Goal: Information Seeking & Learning: Learn about a topic

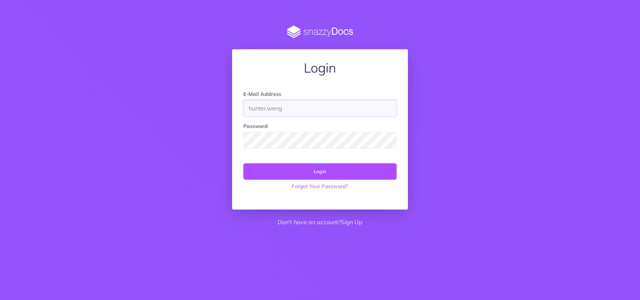
type input "[EMAIL_ADDRESS][PERSON_NAME][DOMAIN_NAME]"
click at [243, 163] on button "Login" at bounding box center [319, 171] width 153 height 16
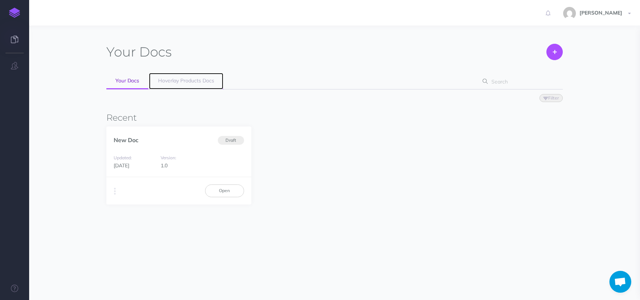
click at [167, 85] on link "Hoverlay Products Docs" at bounding box center [186, 81] width 74 height 16
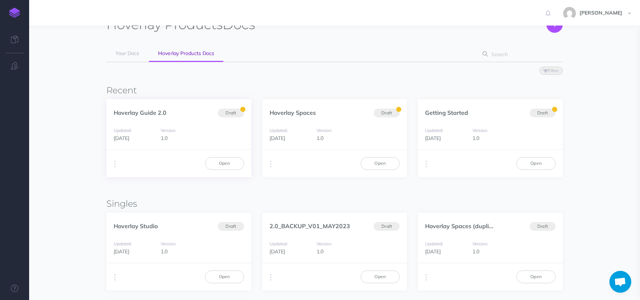
scroll to position [33, 0]
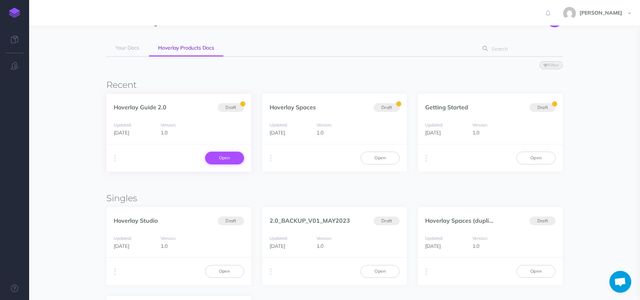
click at [231, 156] on link "Open" at bounding box center [224, 158] width 39 height 12
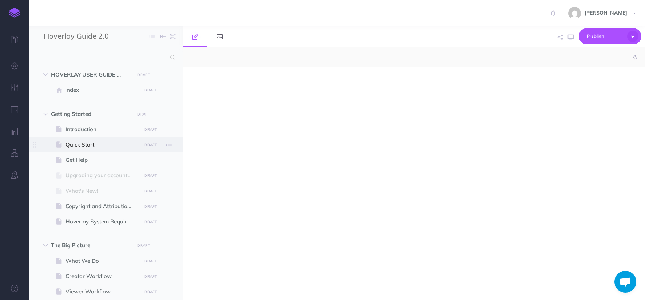
select select "null"
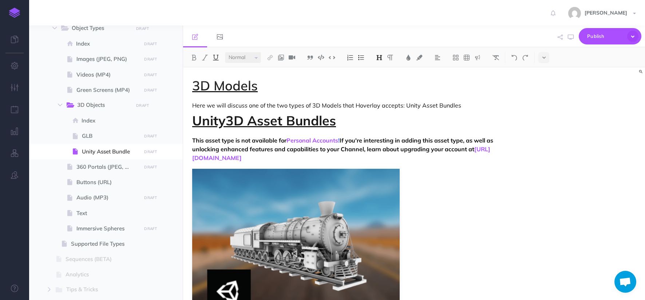
scroll to position [561, 0]
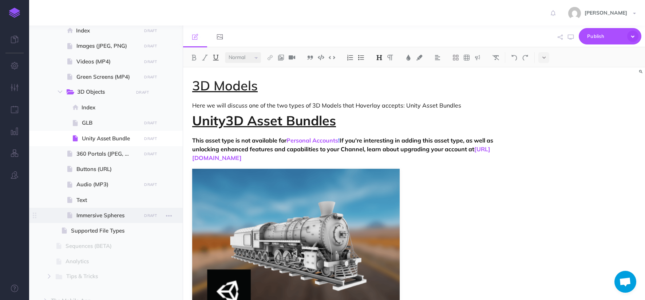
click at [100, 214] on span "Immersive Spheres" at bounding box center [107, 215] width 63 height 9
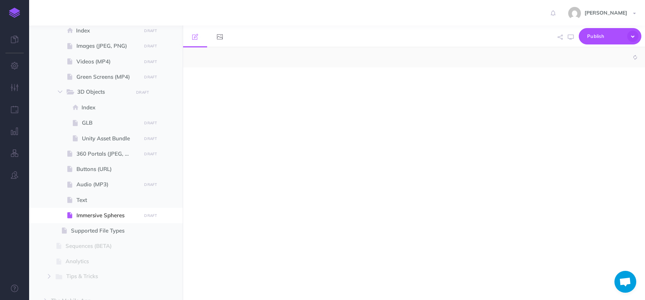
select select "null"
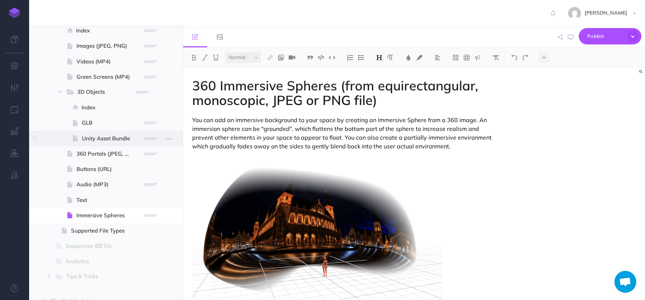
click at [89, 140] on span "Unity Asset Bundle" at bounding box center [110, 138] width 57 height 9
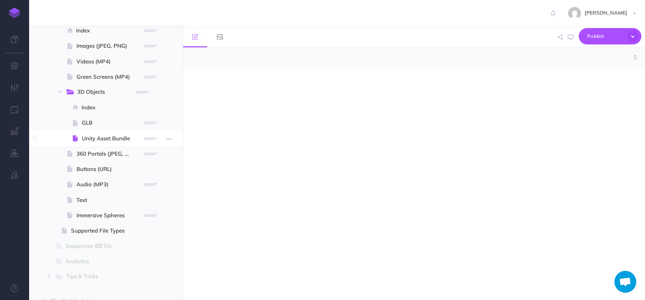
select select "null"
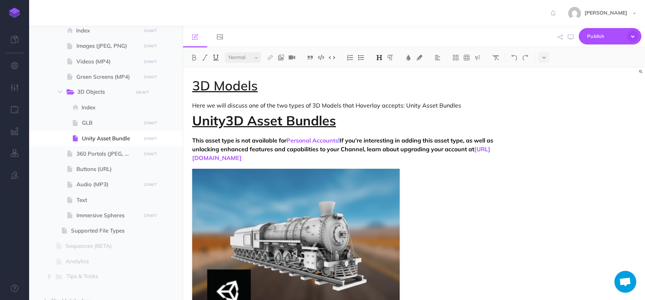
click at [283, 84] on h1 "3D Models" at bounding box center [344, 85] width 305 height 15
click at [116, 123] on span "GLB" at bounding box center [110, 122] width 57 height 9
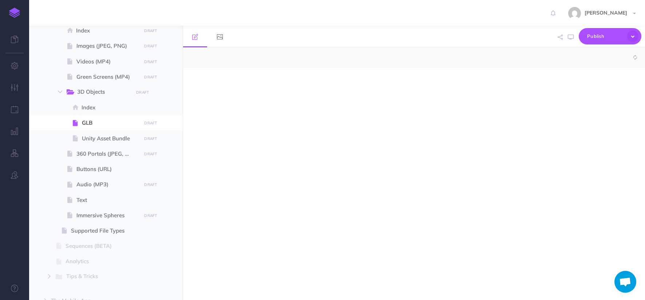
select select "null"
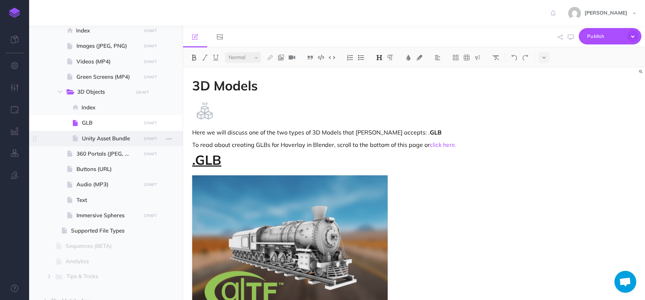
click at [95, 139] on span "Unity Asset Bundle" at bounding box center [110, 138] width 57 height 9
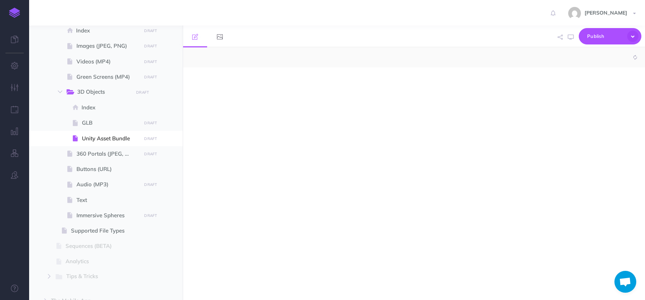
select select "null"
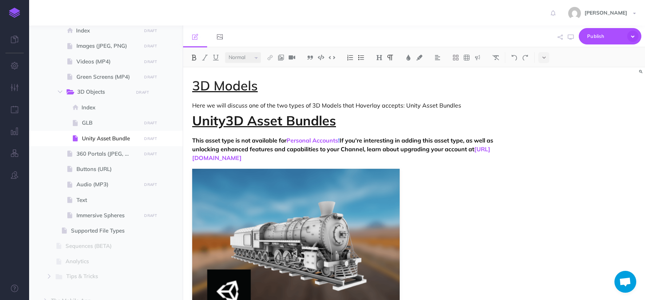
click at [287, 141] on strong "This asset type is not available for Personal Accounts ! If you're interesting …" at bounding box center [343, 149] width 303 height 25
click at [463, 103] on p "Here we will discuss one of the two types of 3D Models that Hoverlay accepts: U…" at bounding box center [344, 105] width 305 height 9
drag, startPoint x: 450, startPoint y: 152, endPoint x: 387, endPoint y: 153, distance: 62.3
click at [387, 153] on p "This asset type is not available for free Personal Accounts ! If you're interes…" at bounding box center [344, 149] width 305 height 26
click at [392, 141] on strong "This asset type is not available for free Personal Accounts ! If you're interes…" at bounding box center [344, 149] width 305 height 25
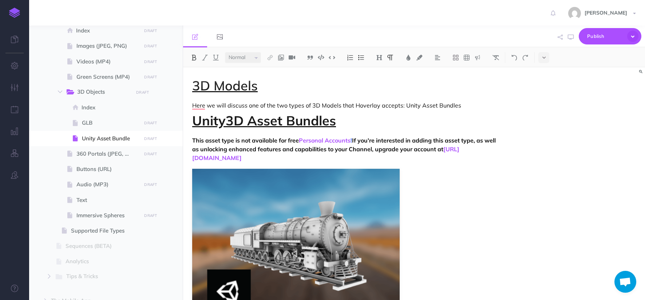
click at [278, 138] on strong "This asset type is not available for free Personal Accounts ! If you're interes…" at bounding box center [344, 149] width 305 height 25
click at [288, 105] on p "Here, we will discuss one of the two types of 3D Models that Hoverlay accepts: …" at bounding box center [344, 105] width 305 height 9
click at [355, 109] on p "Here, we will discuss one of the two types of 3D Models that Hoverlay accepts: …" at bounding box center [344, 105] width 305 height 9
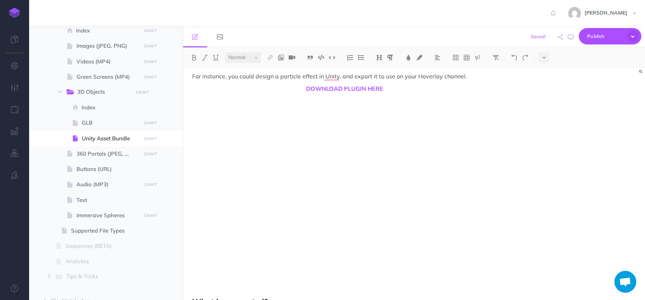
scroll to position [355, 0]
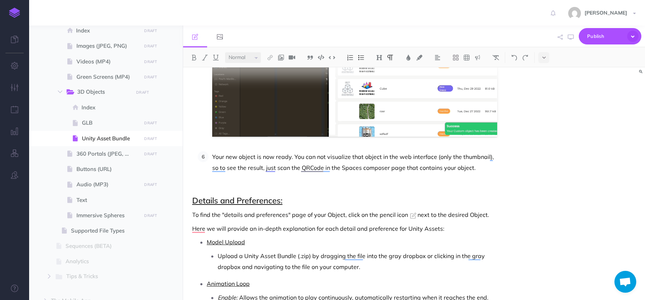
click at [317, 156] on p "Your new object is now ready. You can not visualize that object in the web inte…" at bounding box center [354, 162] width 285 height 22
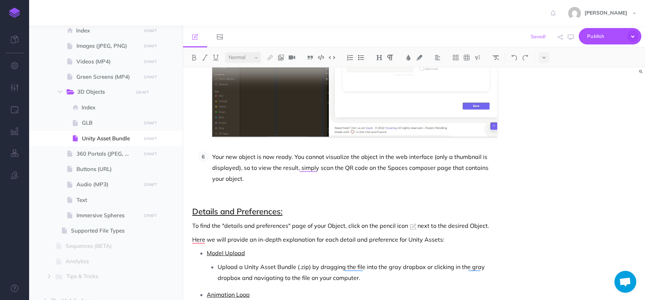
click at [287, 178] on p "Your new object is now ready. You cannot visualize the object in the web interf…" at bounding box center [354, 167] width 285 height 33
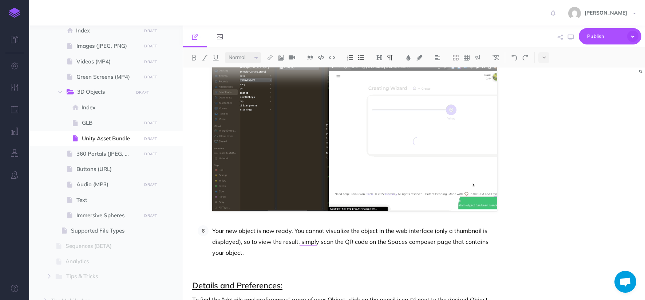
click at [418, 242] on p "Your new object is now ready. You cannot visualize the object in the web interf…" at bounding box center [354, 241] width 285 height 33
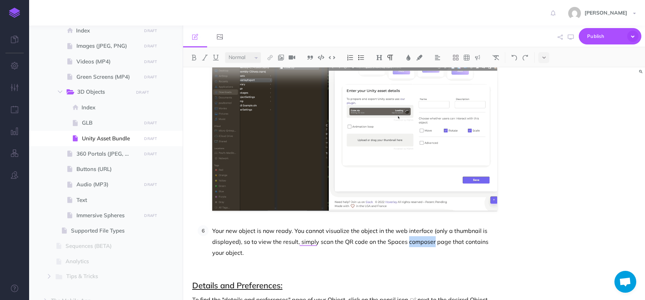
click at [418, 242] on p "Your new object is now ready. You cannot visualize the object in the web interf…" at bounding box center [354, 241] width 285 height 33
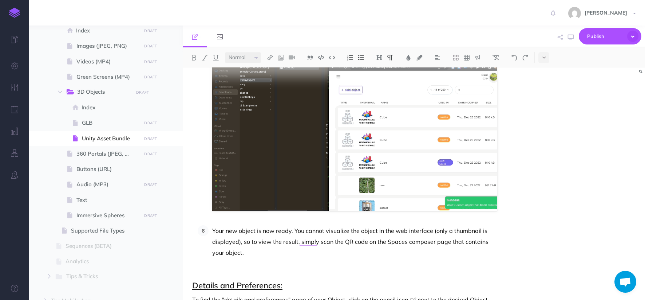
click at [417, 247] on p "Your new object is now ready. You cannot visualize the object in the web interf…" at bounding box center [354, 241] width 285 height 33
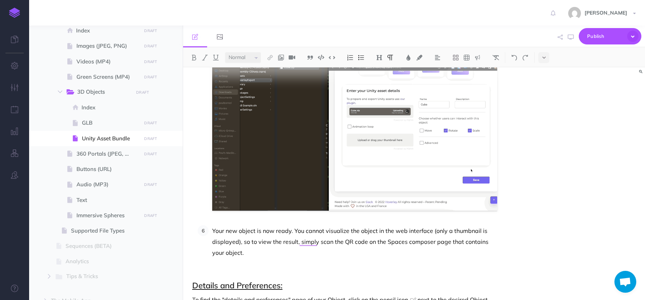
click at [419, 242] on p "Your new object is now ready. You cannot visualize the object in the web interf…" at bounding box center [354, 241] width 285 height 33
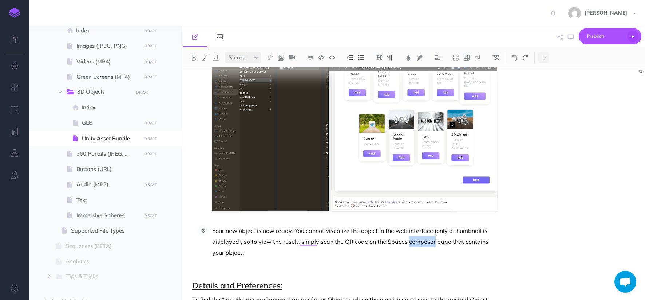
click at [419, 242] on p "Your new object is now ready. You cannot visualize the object in the web interf…" at bounding box center [354, 241] width 285 height 33
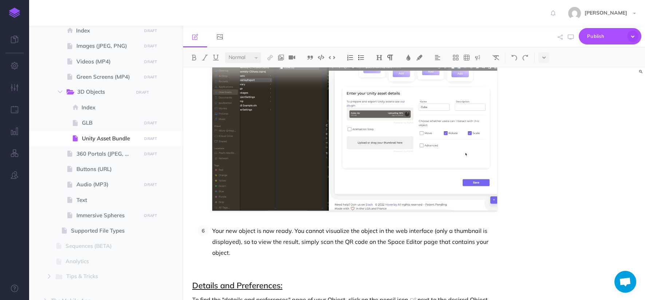
click at [430, 242] on p "Your new object is now ready. You cannot visualize the object in the web interf…" at bounding box center [354, 241] width 285 height 33
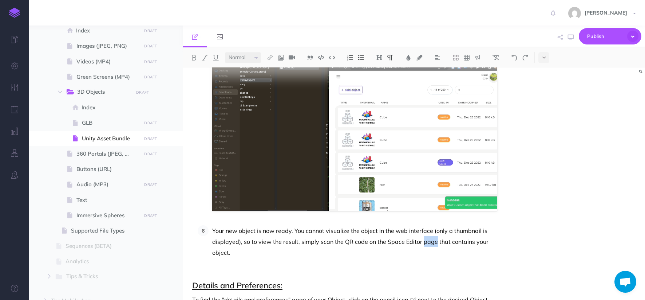
click at [430, 242] on p "Your new object is now ready. You cannot visualize the object in the web interf…" at bounding box center [354, 241] width 285 height 33
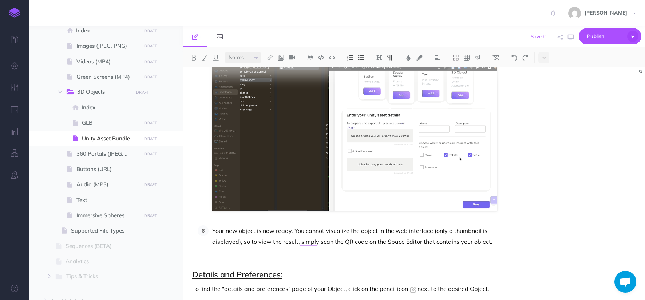
click at [371, 243] on p "Your new object is now ready. You cannot visualize the object in the web interf…" at bounding box center [354, 236] width 285 height 22
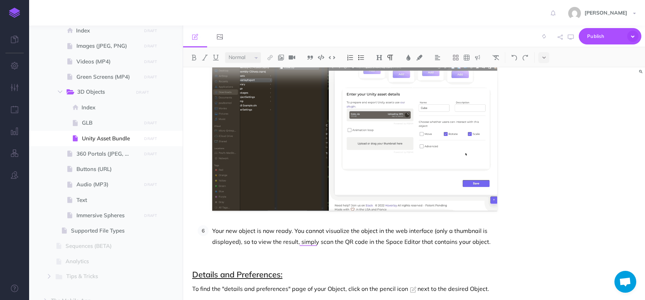
click at [373, 257] on p "To enrich screen reader interactions, please activate Accessibility in Grammarl…" at bounding box center [344, 260] width 305 height 9
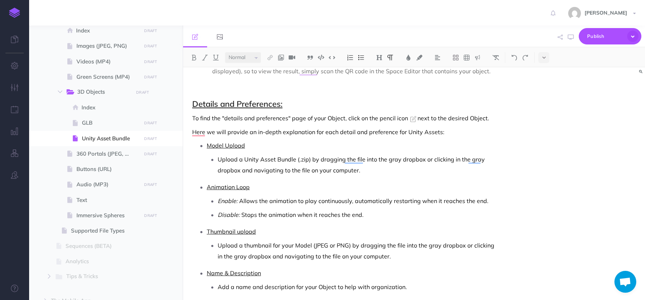
scroll to position [1888, 0]
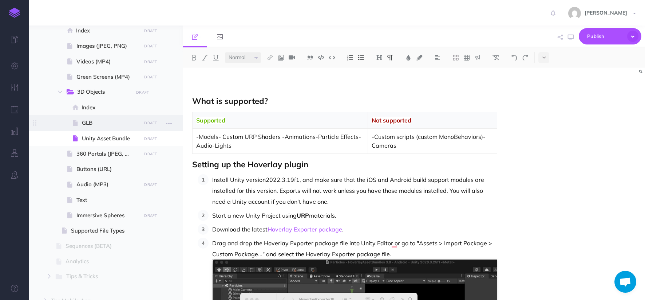
click at [100, 117] on span at bounding box center [106, 122] width 154 height 15
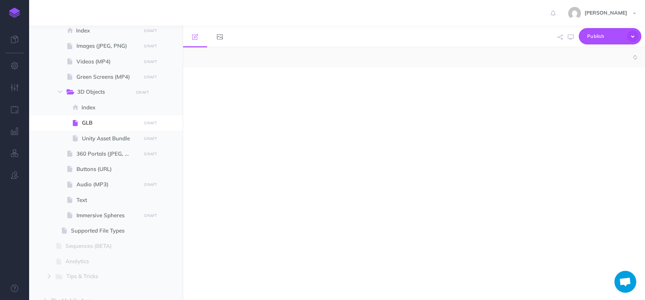
select select "null"
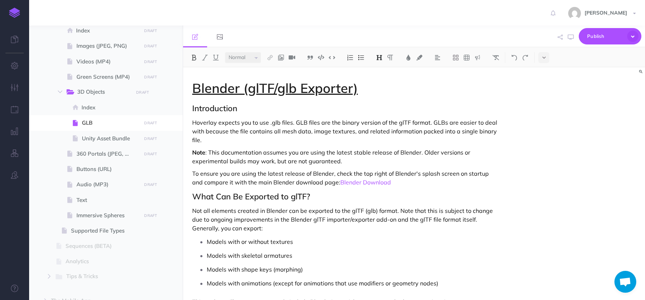
scroll to position [1363, 0]
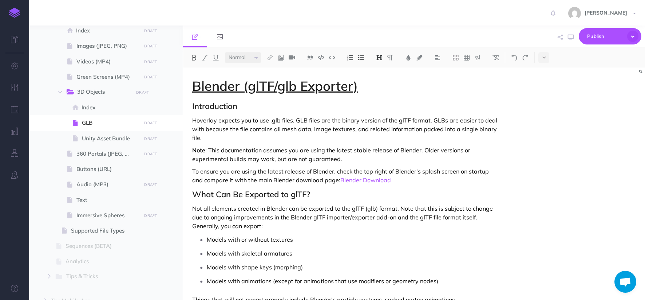
click at [227, 116] on p "Hoverlay expects you to use .glb files. GLB files are the binary version of the…" at bounding box center [344, 129] width 305 height 26
click at [221, 116] on p "Hoverlay only accepts you to use .glb files. GLB files are the binary version o…" at bounding box center [344, 129] width 305 height 26
drag, startPoint x: 268, startPoint y: 110, endPoint x: 240, endPoint y: 112, distance: 27.7
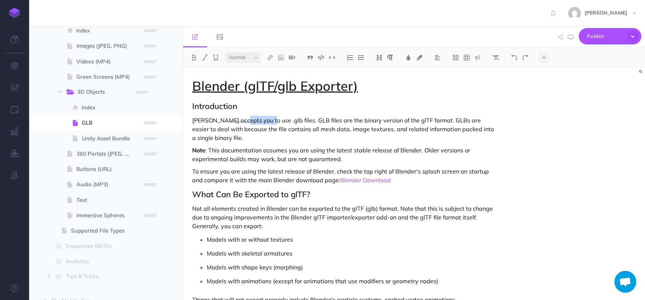
click at [240, 116] on p "Hoverlay accepts you to use .glb files. GLB files are the binary version of the…" at bounding box center [344, 129] width 305 height 26
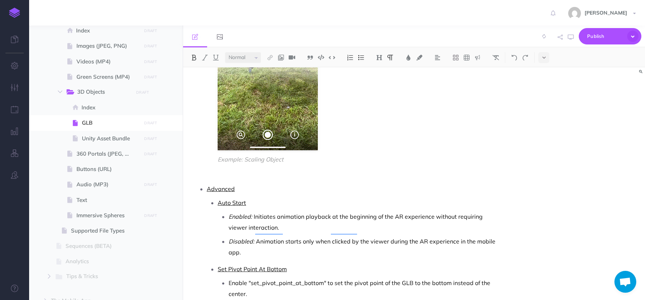
scroll to position [537, 0]
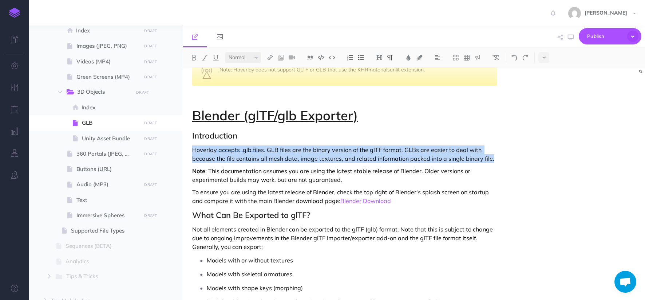
drag, startPoint x: 491, startPoint y: 148, endPoint x: 192, endPoint y: 139, distance: 299.1
click at [192, 145] on p "Hoverlay accepts .glb files. GLB files are the binary version of the glTF forma…" at bounding box center [344, 153] width 305 height 17
copy p "Hoverlay accepts .glb files. GLB files are the binary version of the glTF forma…"
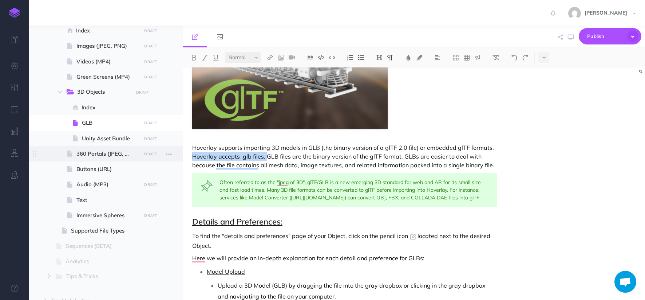
drag, startPoint x: 266, startPoint y: 157, endPoint x: 176, endPoint y: 157, distance: 90.0
click at [176, 157] on div "Hoverlay Guide 2.0 Collapse all Expand all Expand to root folders HOVERLAY USER…" at bounding box center [337, 162] width 616 height 274
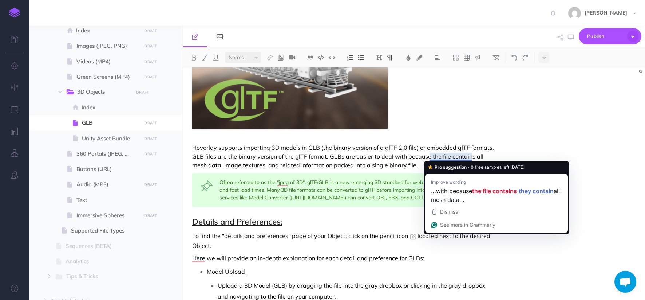
click at [422, 167] on p "Hoverlay supports importing 3D models in GLB (the binary version of a glTF 2.0 …" at bounding box center [344, 156] width 305 height 26
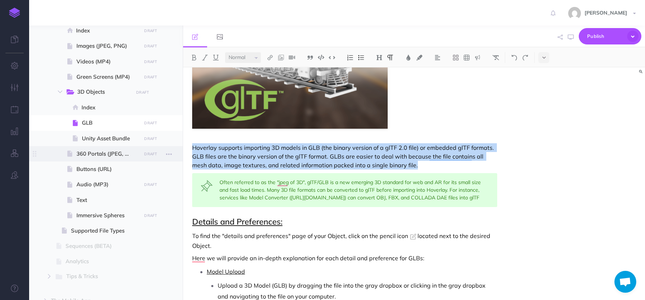
drag, startPoint x: 417, startPoint y: 166, endPoint x: 169, endPoint y: 146, distance: 248.5
click at [169, 146] on div "Hoverlay Guide 2.0 Collapse all Expand all Expand to root folders HOVERLAY USER…" at bounding box center [337, 162] width 616 height 274
copy p "Hoverlay supports importing 3D models in GLB (the binary version of a glTF 2.0 …"
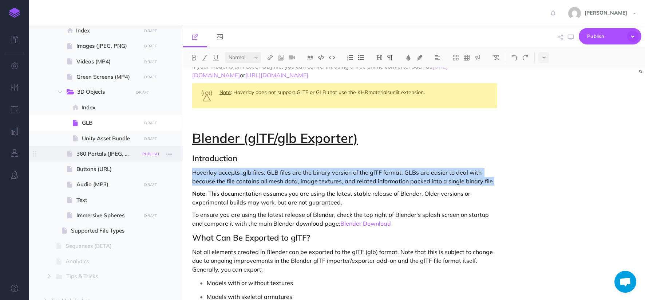
drag, startPoint x: 486, startPoint y: 170, endPoint x: 156, endPoint y: 155, distance: 329.9
click at [156, 154] on div "Hoverlay Guide 2.0 Collapse all Expand all Expand to root folders HOVERLAY USER…" at bounding box center [337, 162] width 616 height 274
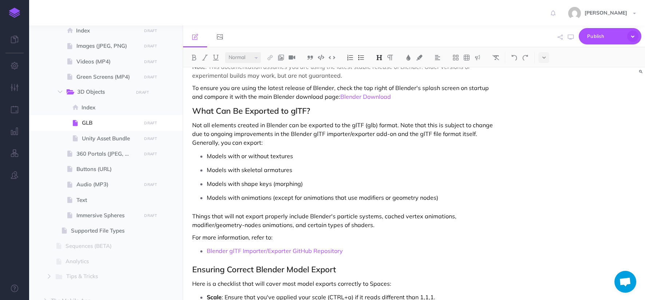
click at [308, 106] on h2 "What Can Be Exported to glTF?" at bounding box center [344, 110] width 305 height 9
click at [299, 247] on link "Blender glTF Importer/Exporter GitHub Repository" at bounding box center [275, 250] width 136 height 7
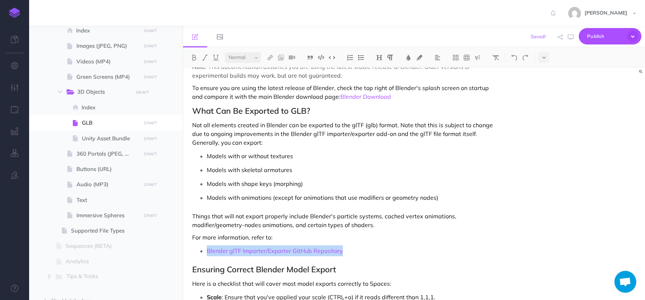
click at [307, 228] on link "[URL][DOMAIN_NAME].." at bounding box center [284, 225] width 91 height 9
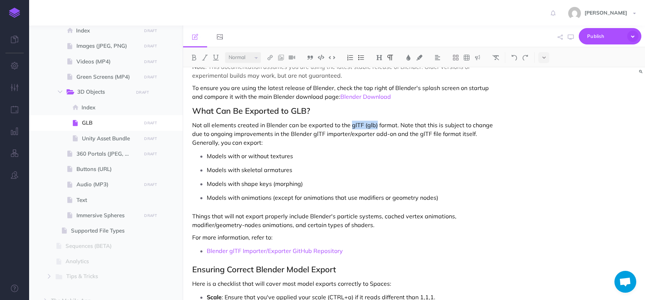
drag, startPoint x: 374, startPoint y: 115, endPoint x: 350, endPoint y: 115, distance: 24.4
click at [350, 121] on p "Not all elements created in Blender can be exported to the glTF (glb) format. N…" at bounding box center [344, 134] width 305 height 26
click at [307, 123] on p "Not all elements created in Blender can be exported to the GLB format. Note tha…" at bounding box center [344, 134] width 305 height 26
click at [410, 123] on p "Not all elements created in Blender can be exported to the GLB format. Note tha…" at bounding box center [344, 134] width 305 height 26
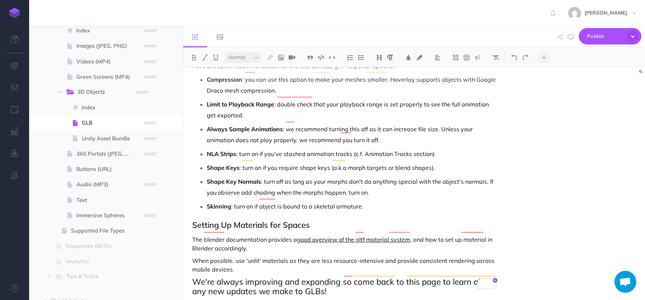
click at [337, 236] on link "good overview of the gltf material system" at bounding box center [353, 239] width 113 height 7
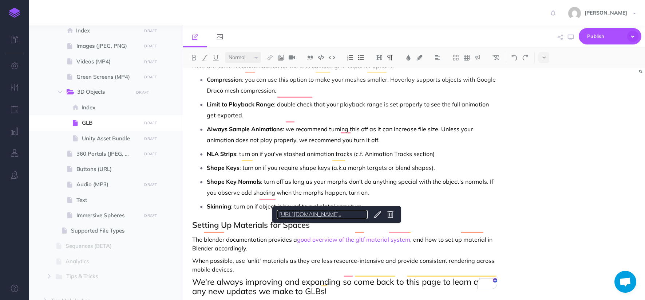
click at [343, 215] on link "[URL][DOMAIN_NAME].." at bounding box center [322, 214] width 91 height 9
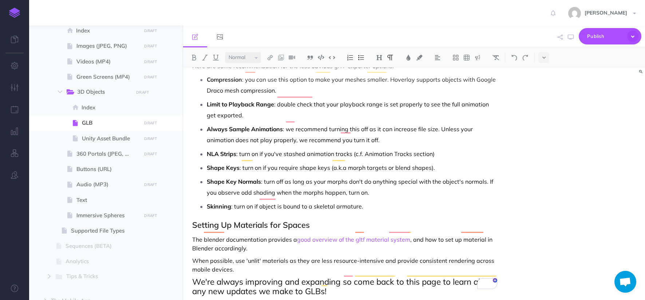
click at [269, 256] on p "When possible, use 'unlit' materials as they are less resource-intensive and pr…" at bounding box center [344, 264] width 305 height 17
click at [264, 256] on p "When possible, use 'unlit' materials as they are less resource-intensive and pr…" at bounding box center [344, 264] width 305 height 17
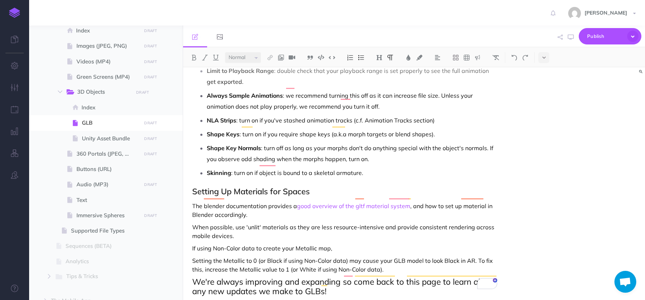
scroll to position [1848, 0]
drag, startPoint x: 345, startPoint y: 238, endPoint x: 177, endPoint y: 235, distance: 167.6
click at [177, 235] on div "Hoverlay Guide 2.0 Collapse all Expand all Expand to root folders HOVERLAY USER…" at bounding box center [337, 162] width 616 height 274
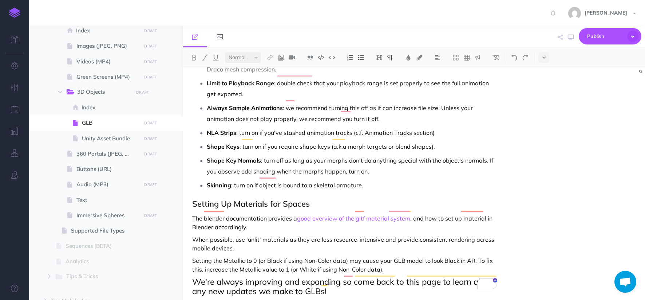
scroll to position [1835, 0]
click at [385, 258] on p "Setting the Metallic to 0 (or Black if using Non-Color data) may cause your GLB…" at bounding box center [344, 264] width 305 height 17
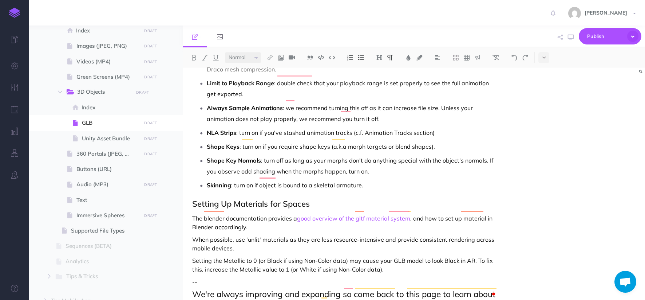
scroll to position [1834, 0]
click at [291, 235] on p "When possible, use 'unlit' materials as they are less resource-intensive and pr…" at bounding box center [344, 243] width 305 height 17
drag, startPoint x: 388, startPoint y: 259, endPoint x: 147, endPoint y: 249, distance: 240.9
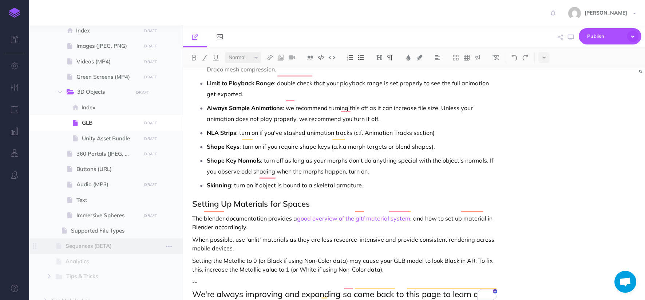
click at [147, 249] on div "Hoverlay Guide 2.0 Collapse all Expand all Expand to root folders HOVERLAY USER…" at bounding box center [337, 162] width 616 height 274
click at [480, 59] on img at bounding box center [478, 58] width 7 height 6
click at [479, 93] on img at bounding box center [478, 92] width 7 height 6
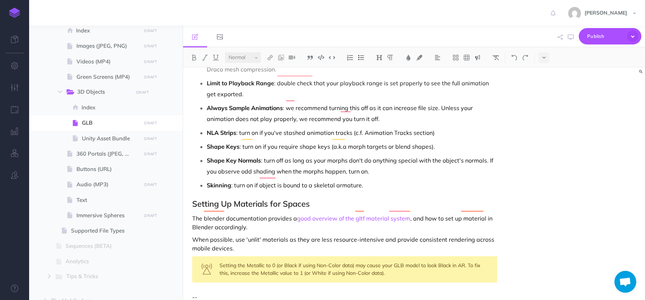
click at [396, 258] on div "Setting the Metallic to 0 (or Black if using Non-Color data) may cause your GLB…" at bounding box center [344, 269] width 305 height 26
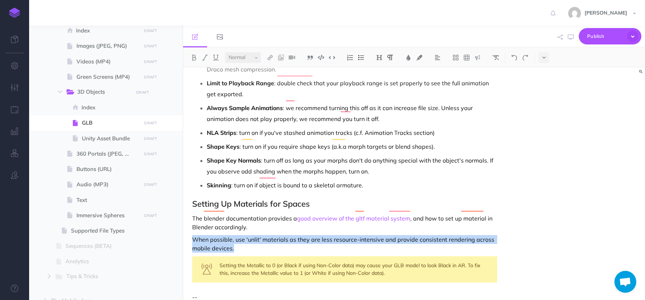
drag, startPoint x: 304, startPoint y: 237, endPoint x: 192, endPoint y: 226, distance: 112.3
click at [192, 235] on p "When possible, use 'unlit' materials as they are less resource-intensive and pr…" at bounding box center [344, 243] width 305 height 17
click at [478, 57] on img at bounding box center [478, 58] width 7 height 6
click at [479, 70] on img at bounding box center [478, 70] width 7 height 6
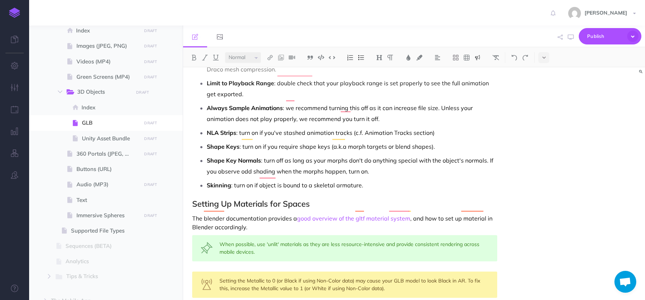
click at [327, 242] on div "When possible, use 'unlit' materials as they are less resource-intensive and pr…" at bounding box center [344, 248] width 305 height 26
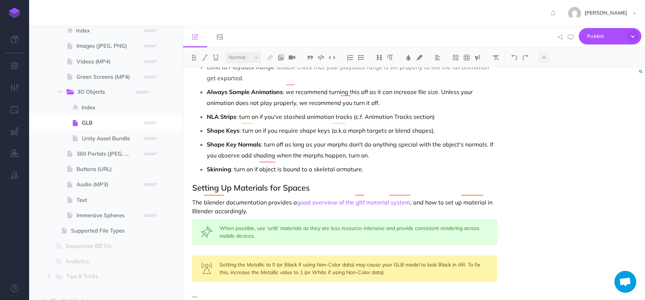
scroll to position [1849, 0]
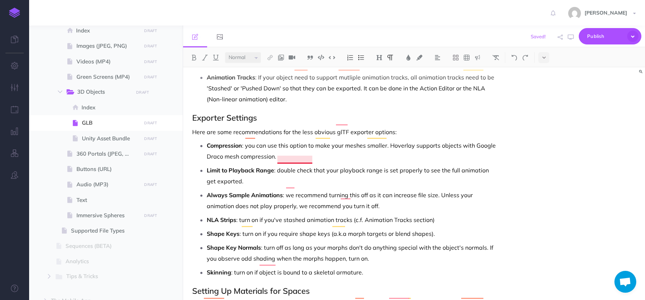
click at [298, 170] on p "Limit to Playback Range : double check that your playback range is set properly…" at bounding box center [352, 176] width 291 height 22
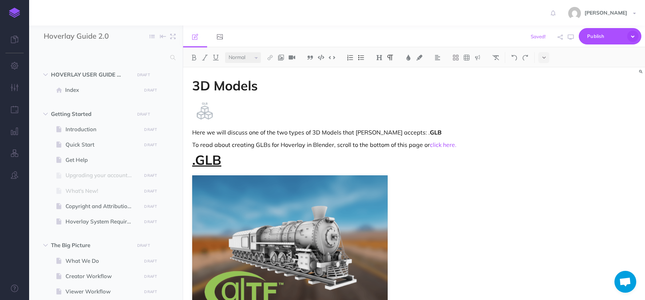
select select "null"
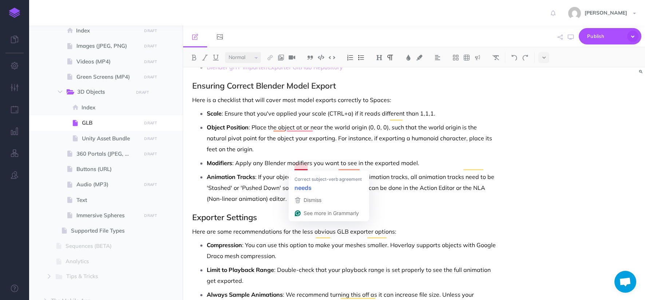
click at [282, 171] on p "Animation Tracks : If your object need to support mutliple animation tracks, al…" at bounding box center [352, 187] width 291 height 33
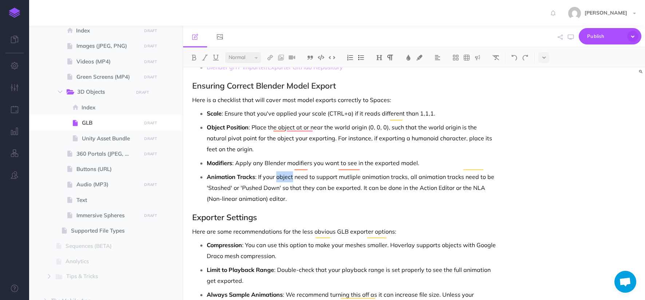
click at [282, 171] on p "Animation Tracks : If your object need to support mutliple animation tracks, al…" at bounding box center [352, 187] width 291 height 33
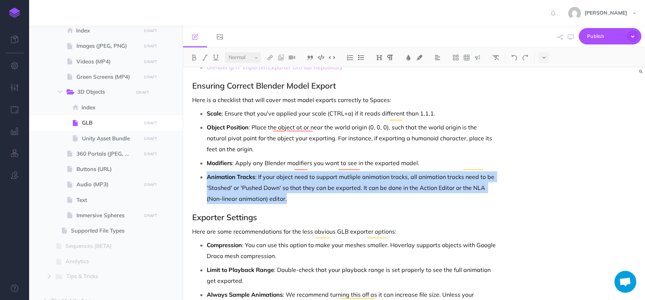
click at [279, 171] on p "Animation Tracks : If your object need to support mutliple animation tracks, al…" at bounding box center [352, 187] width 291 height 33
click at [281, 171] on p "Animation Tracks : If your object need to support mutliple animation tracks, al…" at bounding box center [352, 187] width 291 height 33
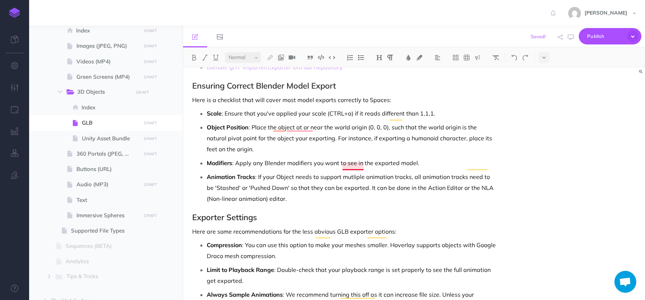
click at [356, 171] on p "Animation Tracks : If your Object needs to support mutliple animation tracks, a…" at bounding box center [352, 187] width 291 height 33
click at [356, 181] on p "Animation Tracks : If your Object needs to support mutliple animation tracks, a…" at bounding box center [352, 187] width 291 height 33
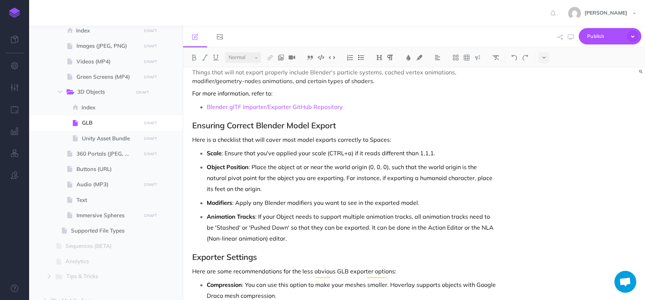
scroll to position [0, 0]
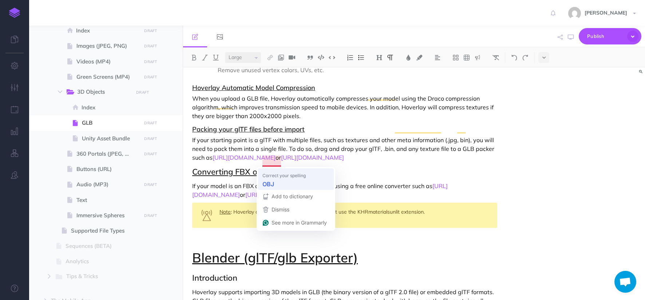
select select "null"
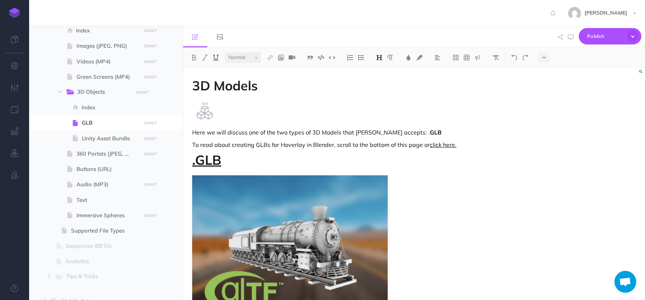
click at [438, 145] on link "click here." at bounding box center [443, 144] width 27 height 7
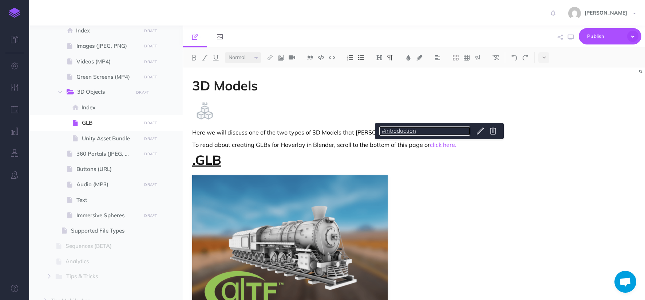
click at [413, 129] on link "#introduction" at bounding box center [424, 130] width 91 height 9
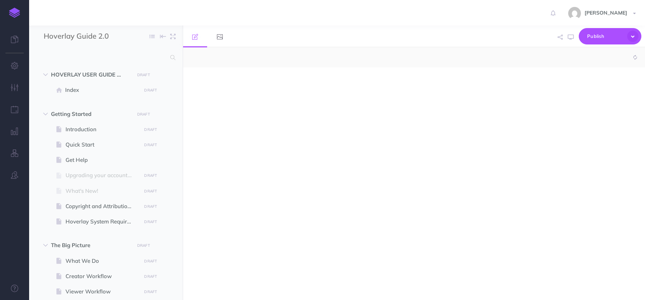
select select "null"
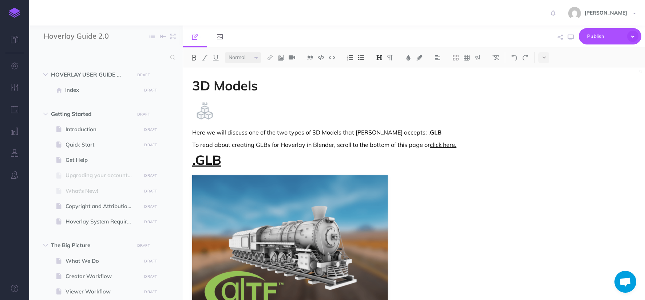
click at [449, 146] on link "click here." at bounding box center [443, 144] width 27 height 7
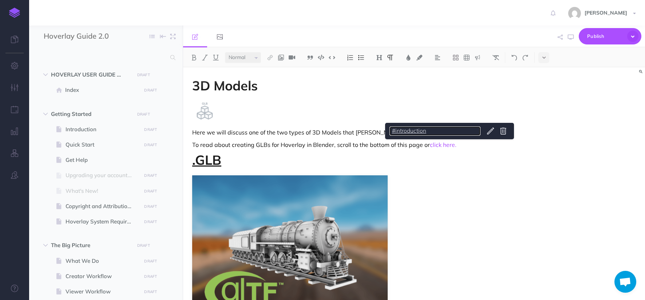
click at [420, 133] on link "#introduction" at bounding box center [435, 130] width 91 height 9
